Goal: Transaction & Acquisition: Purchase product/service

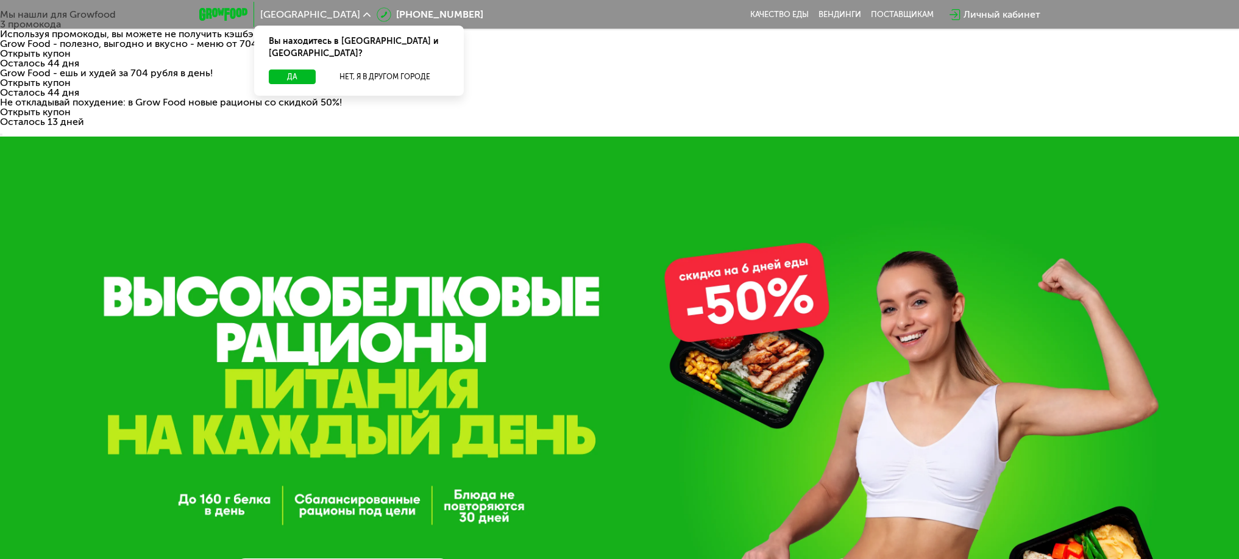
click at [715, 151] on div "GrowFood — доставка правильного питания ВЫБРАТЬ МЕНЮ" at bounding box center [619, 415] width 1239 height 559
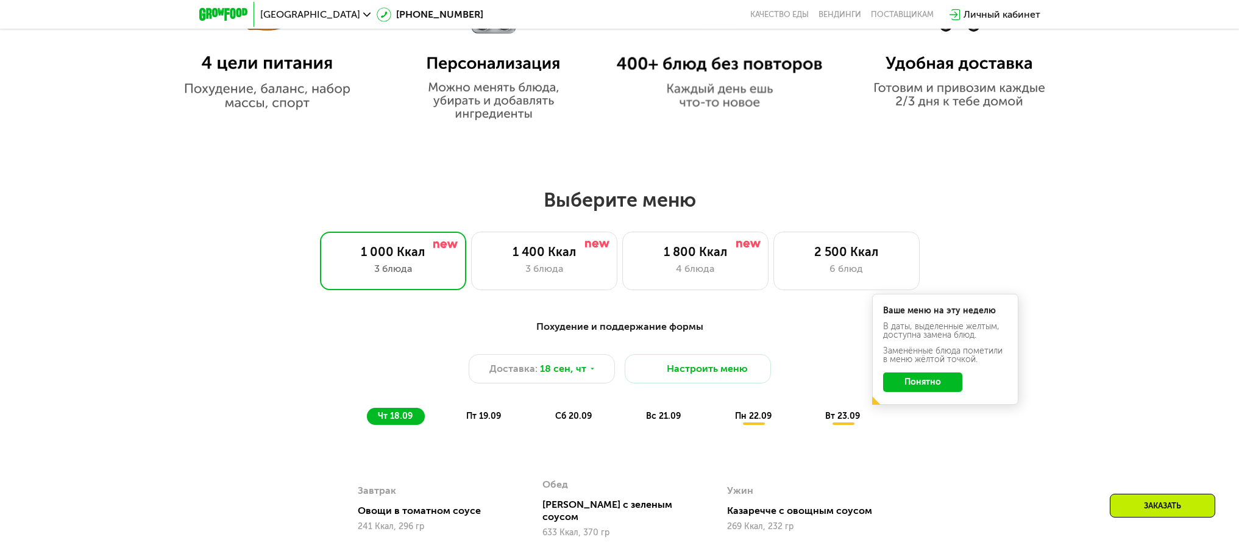
scroll to position [1073, 0]
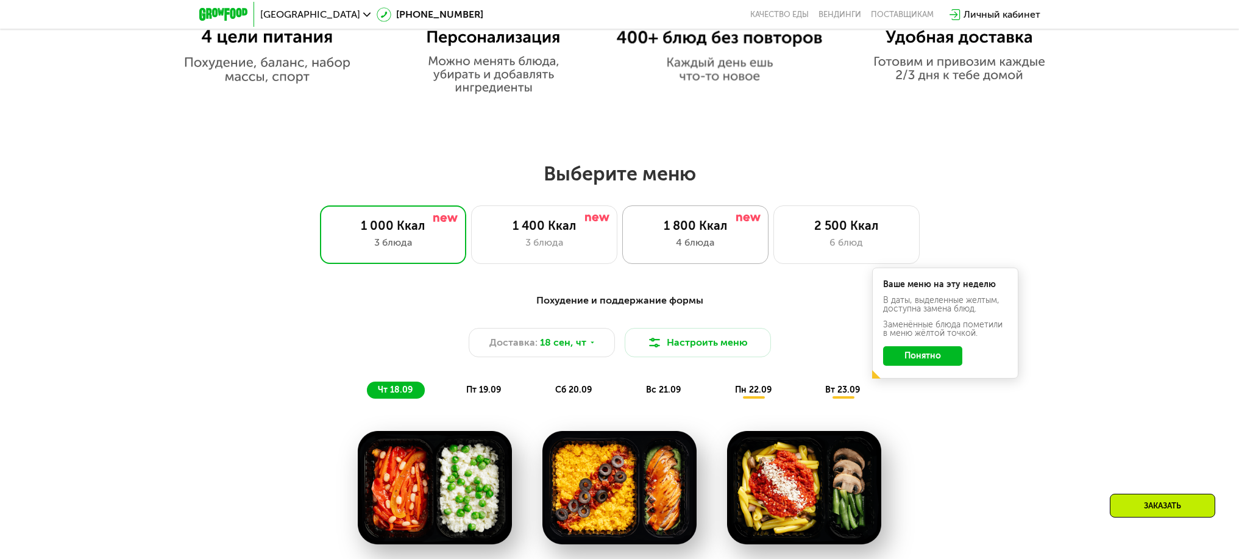
click at [677, 218] on div "1 800 Ккал" at bounding box center [695, 225] width 121 height 15
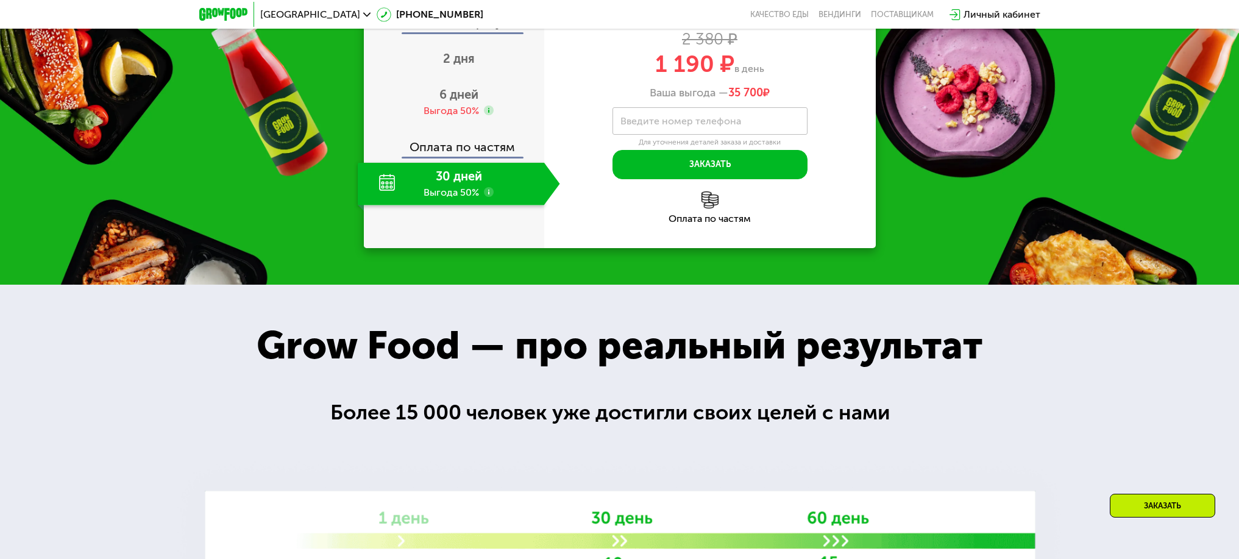
scroll to position [1790, 0]
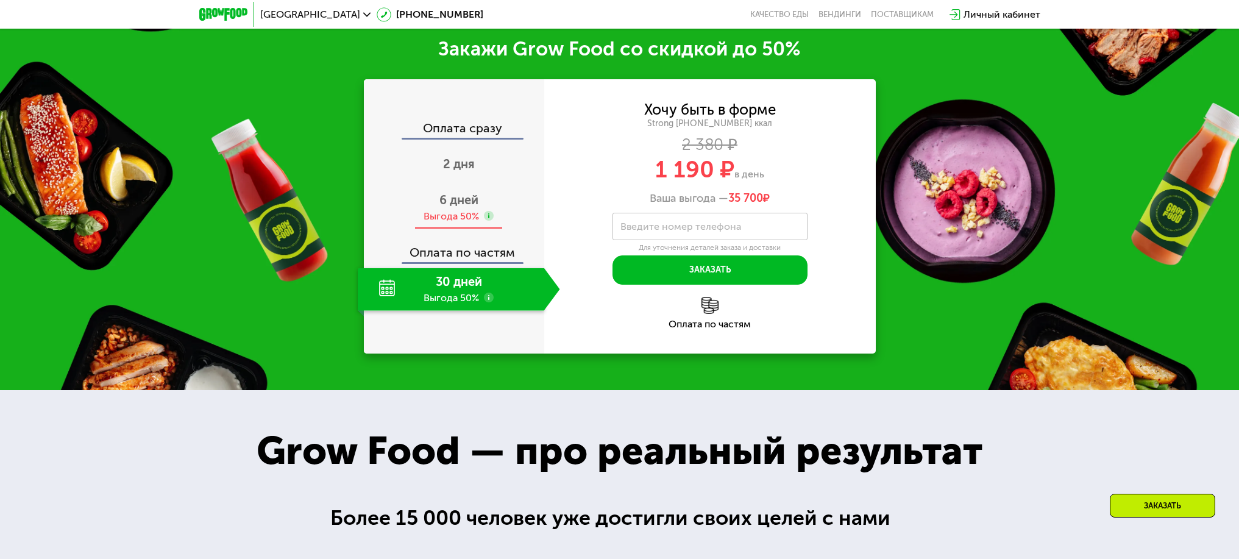
click at [445, 207] on span "6 дней" at bounding box center [458, 200] width 39 height 15
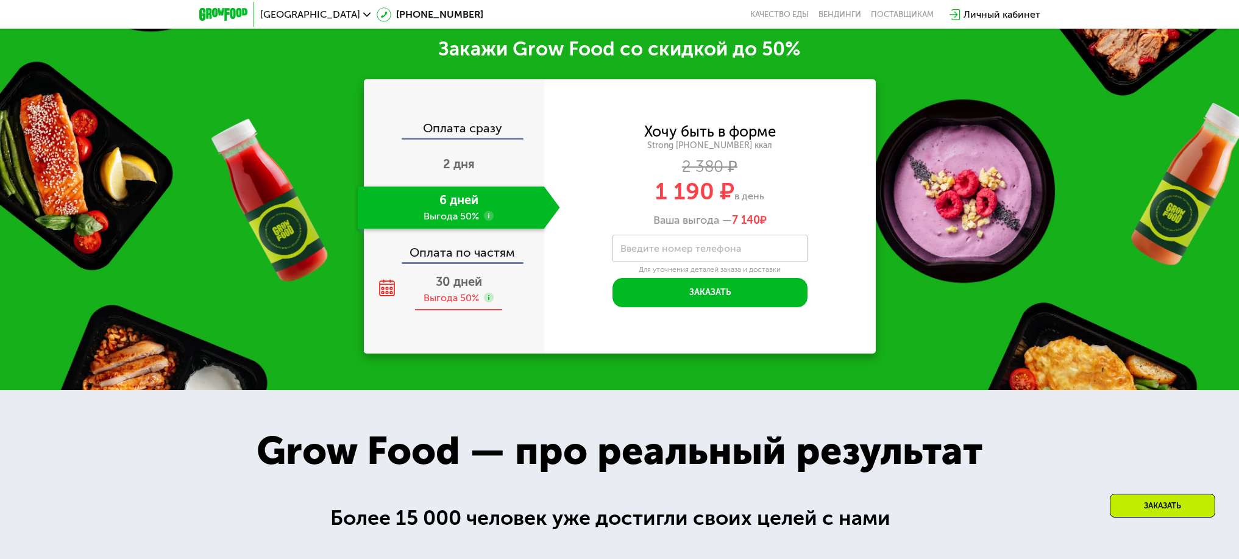
click at [453, 311] on div "30 дней Выгода 50%" at bounding box center [459, 289] width 202 height 43
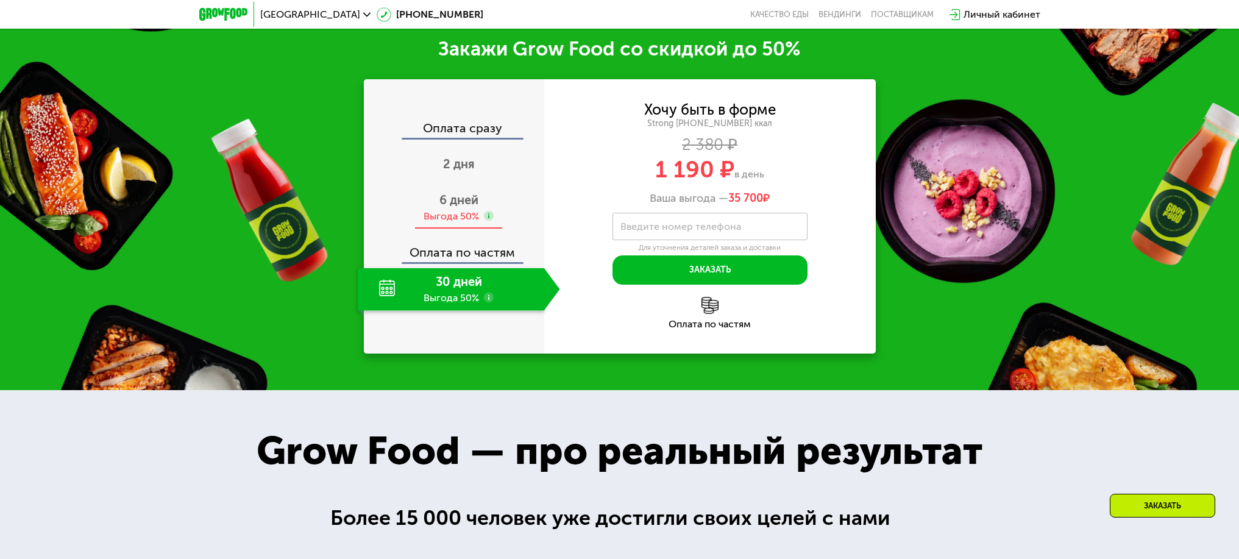
click at [453, 207] on span "6 дней" at bounding box center [458, 200] width 39 height 15
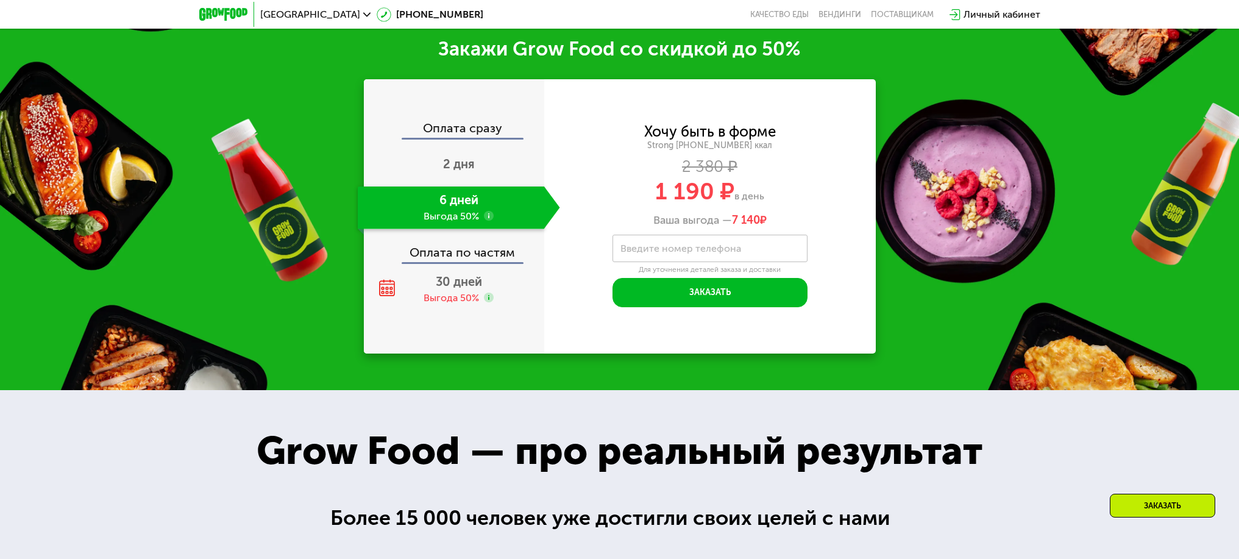
click at [450, 262] on div "Оплата по частям" at bounding box center [454, 248] width 179 height 28
click at [452, 262] on div "Оплата по частям" at bounding box center [454, 248] width 179 height 28
click at [442, 305] on div "Выгода 50%" at bounding box center [450, 297] width 55 height 13
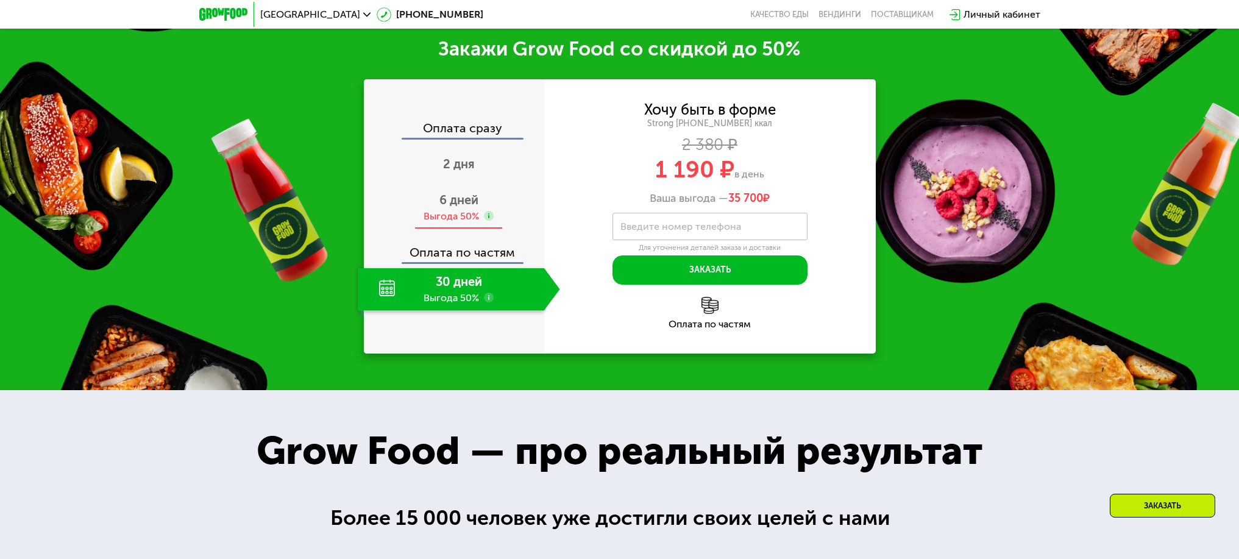
click at [454, 223] on div "Выгода 50%" at bounding box center [450, 216] width 55 height 13
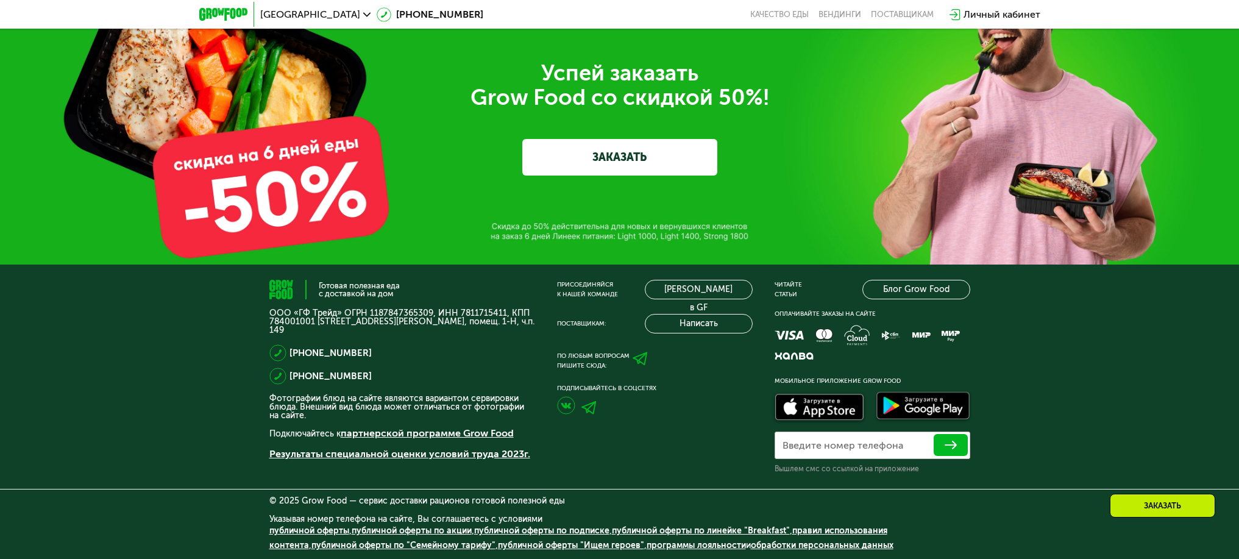
scroll to position [4353, 0]
